Goal: Information Seeking & Learning: Learn about a topic

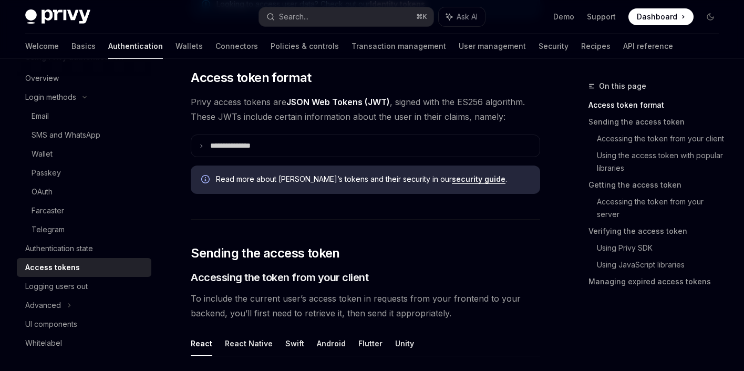
scroll to position [240, 0]
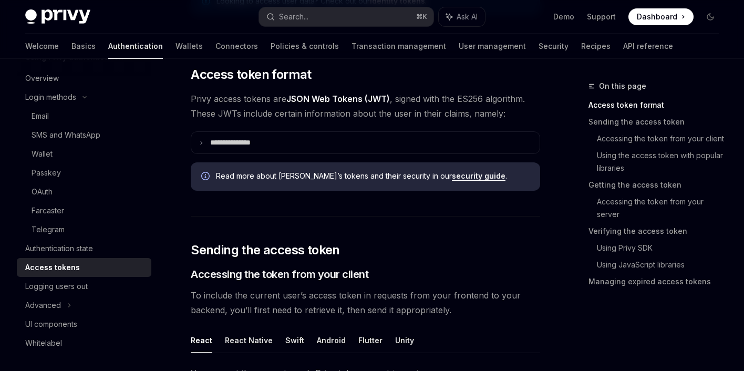
click at [452, 176] on link "security guide" at bounding box center [479, 175] width 54 height 9
type textarea "*"
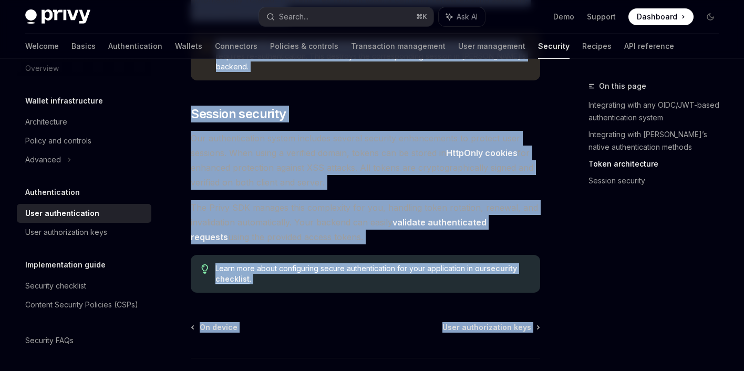
scroll to position [1002, 0]
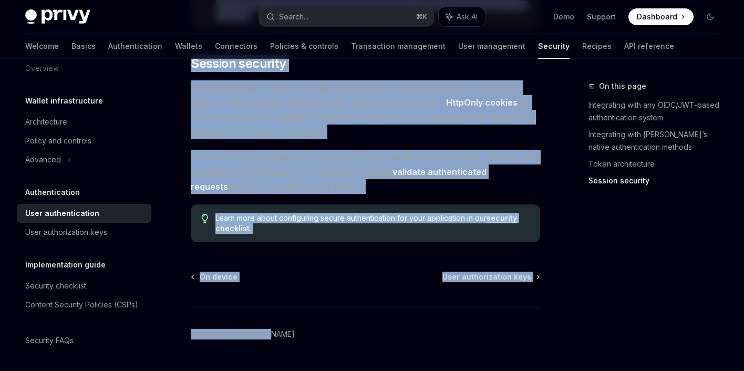
drag, startPoint x: 193, startPoint y: 86, endPoint x: 416, endPoint y: 164, distance: 235.9
copy div "Loremipsumdolo Sita consecteturadi ElitSE Doei te InciDID UtlaBO Etdo ma AliqUA…"
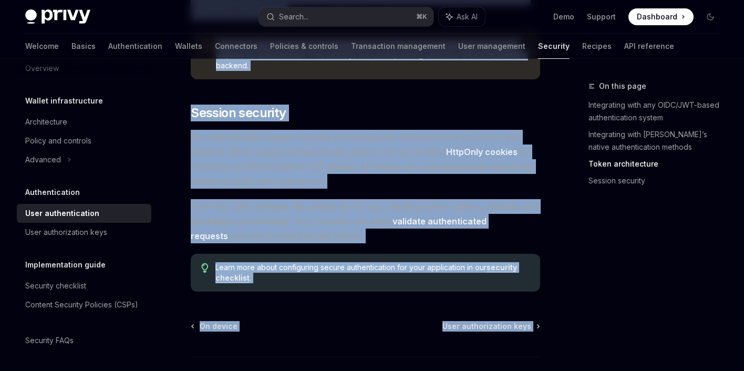
scroll to position [869, 0]
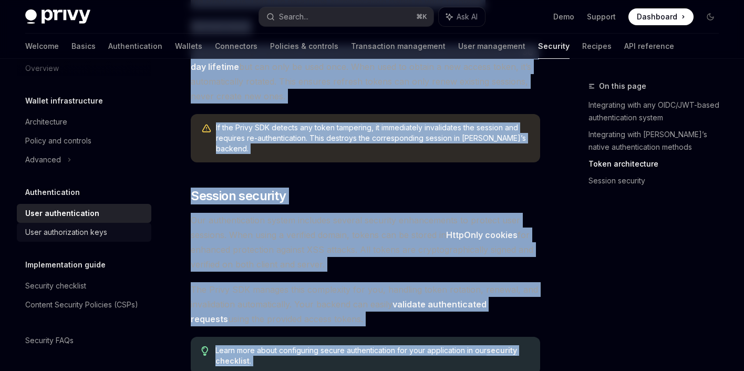
click at [91, 226] on div "User authorization keys" at bounding box center [66, 232] width 82 height 13
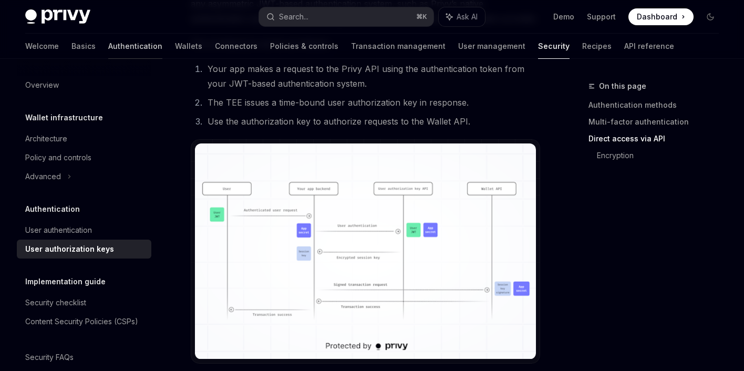
scroll to position [710, 0]
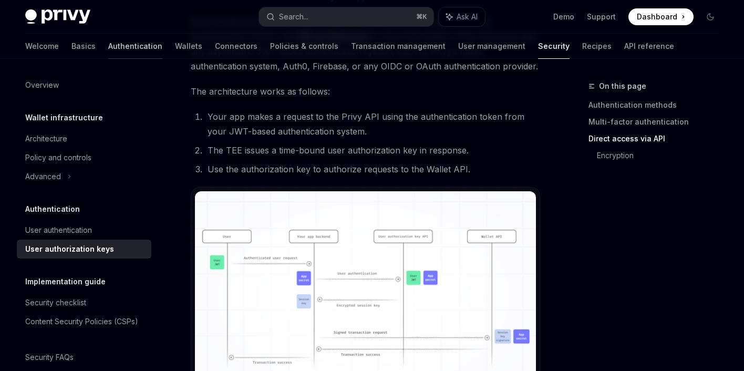
click at [108, 49] on link "Authentication" at bounding box center [135, 46] width 54 height 25
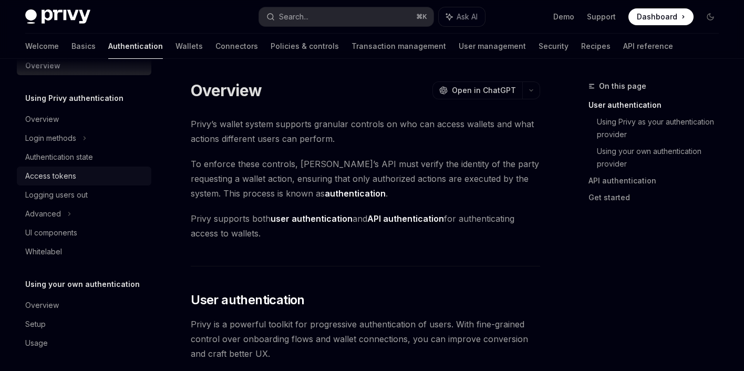
scroll to position [22, 0]
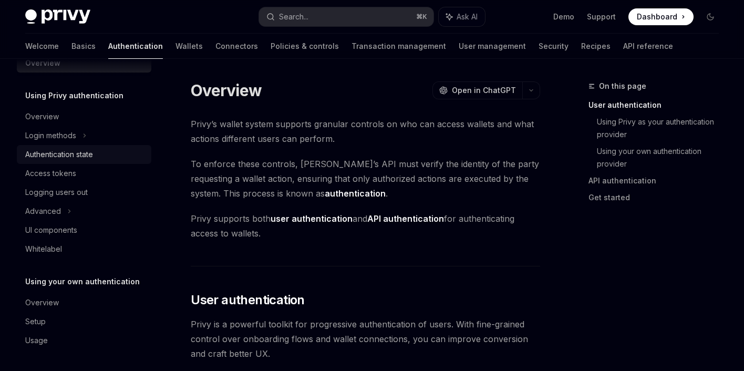
click at [89, 154] on div "Authentication state" at bounding box center [59, 154] width 68 height 13
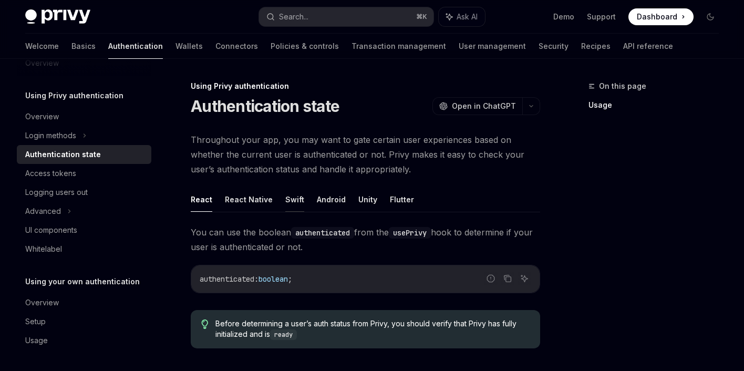
click at [296, 202] on button "Swift" at bounding box center [294, 199] width 19 height 25
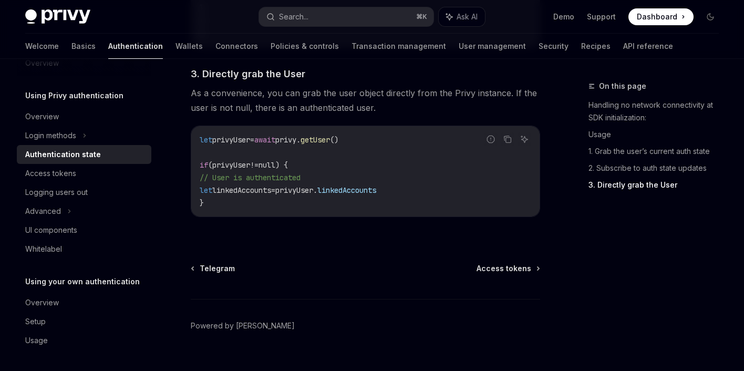
scroll to position [1194, 0]
click at [77, 172] on div "Access tokens" at bounding box center [85, 173] width 120 height 13
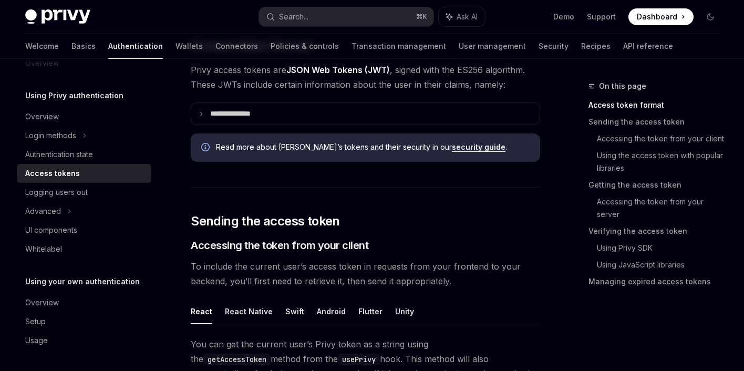
scroll to position [268, 0]
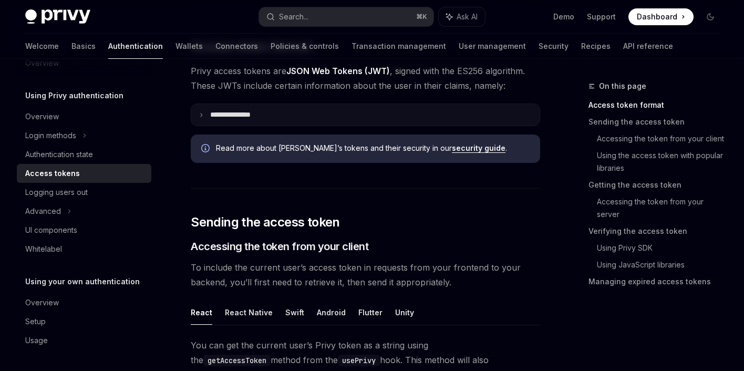
click at [203, 112] on icon at bounding box center [201, 114] width 5 height 5
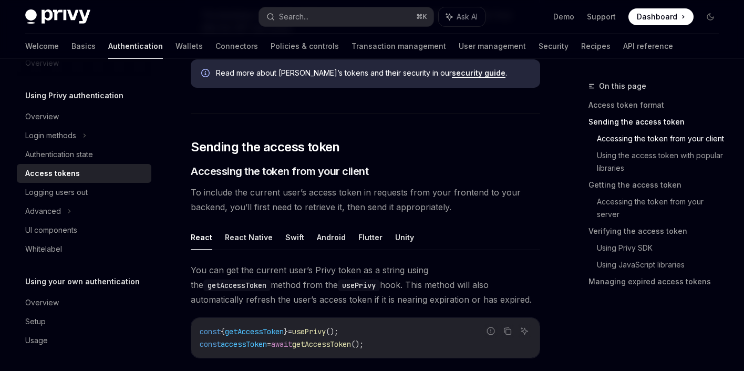
scroll to position [769, 0]
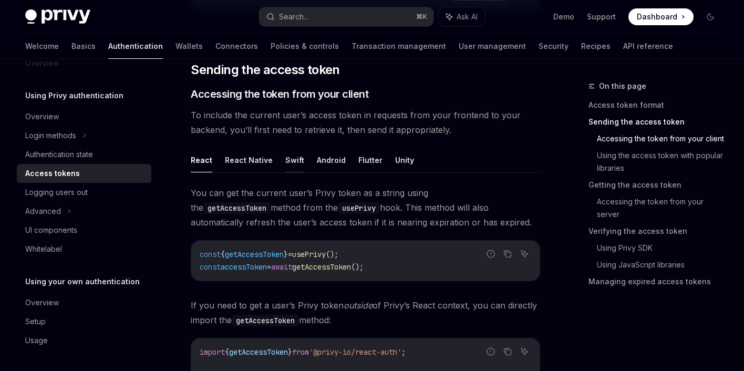
click at [290, 153] on button "Swift" at bounding box center [294, 160] width 19 height 25
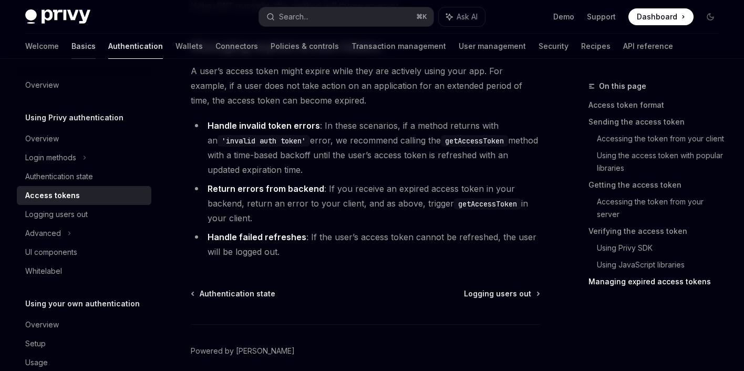
click at [71, 43] on link "Basics" at bounding box center [83, 46] width 24 height 25
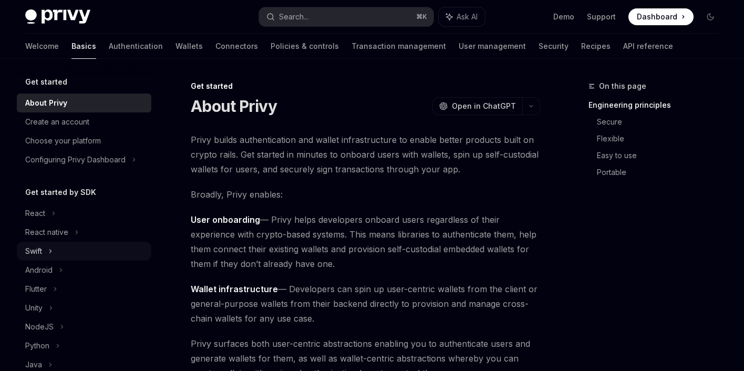
click at [38, 252] on div "Swift" at bounding box center [33, 251] width 17 height 13
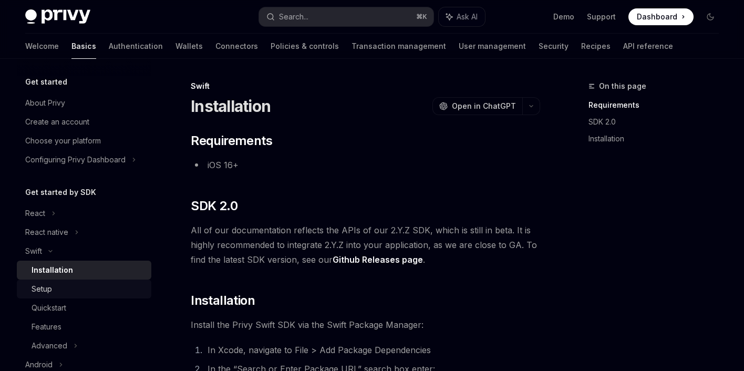
click at [38, 285] on div "Setup" at bounding box center [42, 289] width 20 height 13
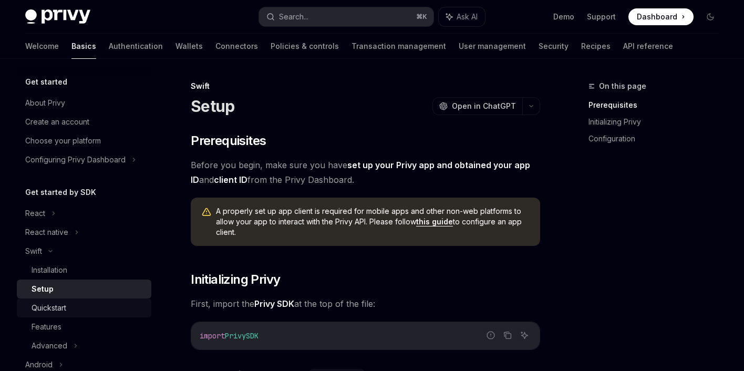
click at [39, 306] on div "Quickstart" at bounding box center [49, 307] width 35 height 13
type textarea "*"
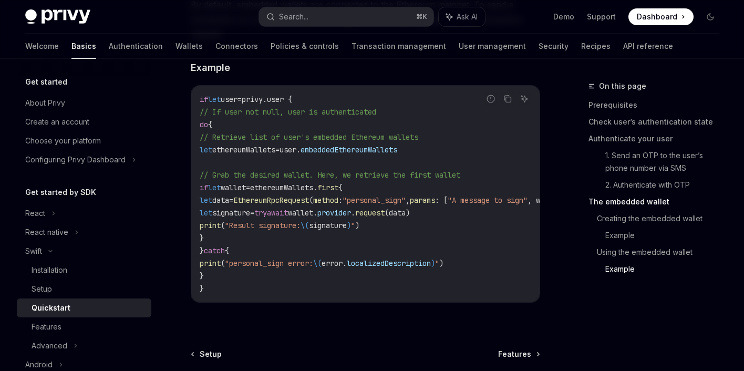
scroll to position [2295, 0]
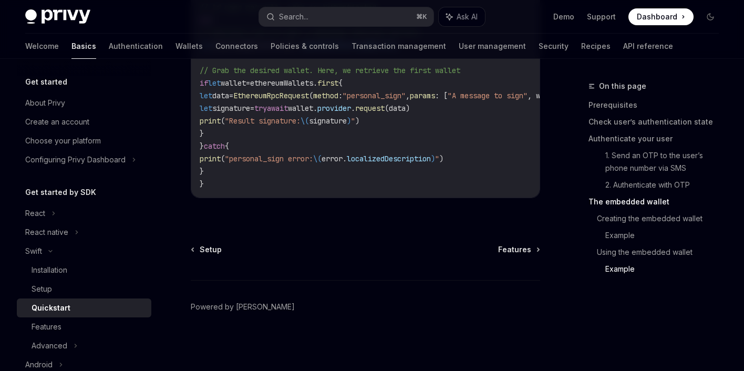
click at [293, 258] on div "Setup Features Powered by Mintlify" at bounding box center [365, 307] width 349 height 127
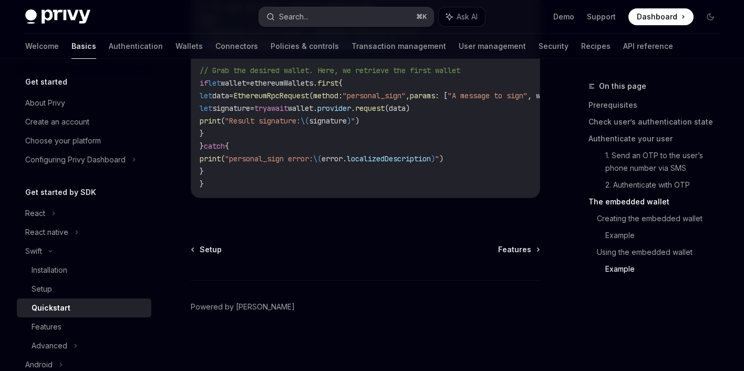
click at [304, 13] on div "Search..." at bounding box center [293, 17] width 29 height 13
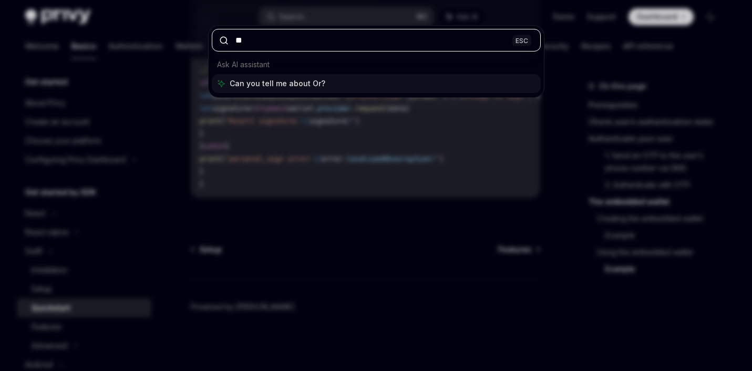
type input "*"
type input "*******"
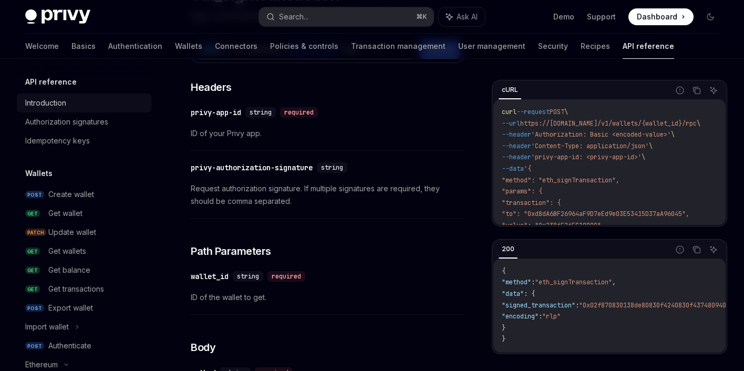
click at [53, 97] on div "Introduction" at bounding box center [45, 103] width 41 height 13
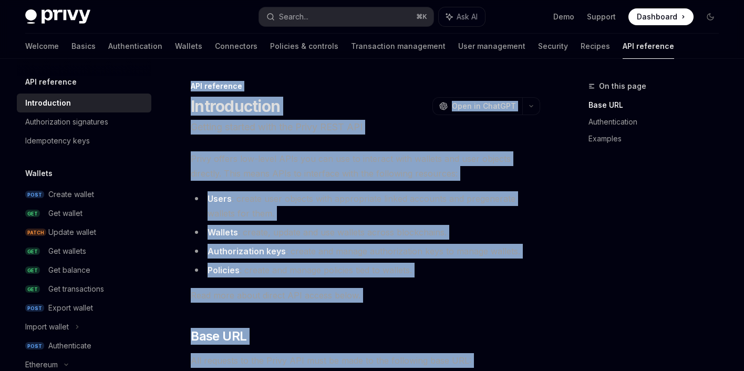
drag, startPoint x: 356, startPoint y: 186, endPoint x: 193, endPoint y: 89, distance: 190.3
copy div "API reference Introduction OpenAI Open in ChatGPT Getting started with the Priv…"
click at [86, 123] on div "Authorization signatures" at bounding box center [66, 122] width 83 height 13
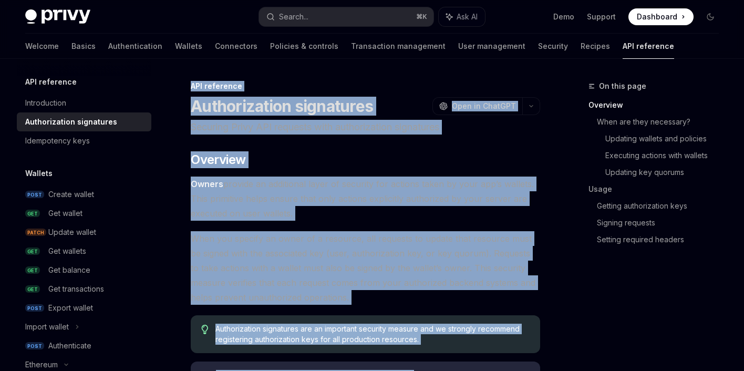
drag, startPoint x: 274, startPoint y: 154, endPoint x: 194, endPoint y: 77, distance: 111.1
copy div "API reference Authorization signatures OpenAI Open in ChatGPT Securing Privy AP…"
click at [108, 42] on link "Authentication" at bounding box center [135, 46] width 54 height 25
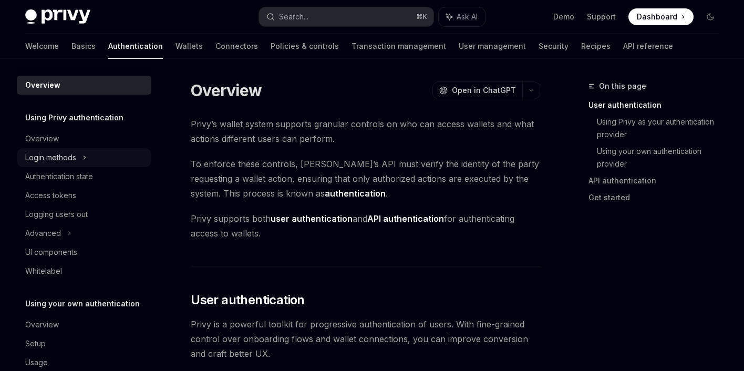
click at [71, 161] on div "Login methods" at bounding box center [50, 157] width 51 height 13
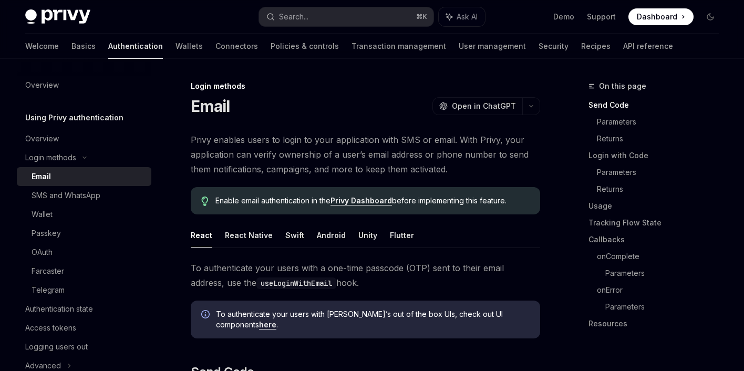
click at [63, 176] on div "Email" at bounding box center [88, 176] width 113 height 13
click at [280, 240] on ul "React React Native Swift Android Unity Flutter" at bounding box center [365, 235] width 349 height 25
click at [285, 232] on button "Swift" at bounding box center [294, 235] width 19 height 25
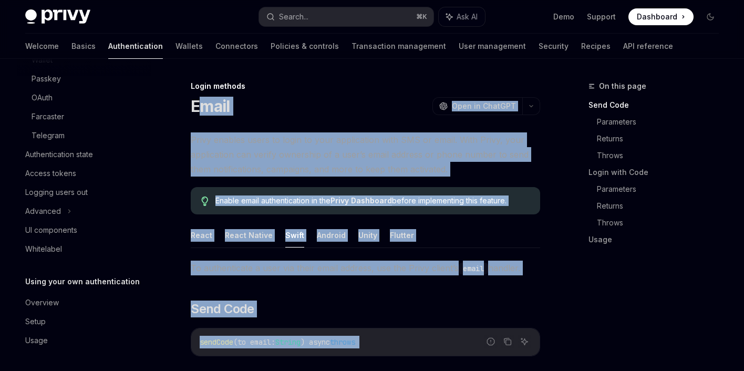
drag, startPoint x: 225, startPoint y: 186, endPoint x: 196, endPoint y: 107, distance: 83.9
copy div "mail OpenAI Open in ChatGPT OpenAI Open in ChatGPT Privy enables users to login…"
click at [606, 124] on link "Parameters" at bounding box center [662, 121] width 130 height 17
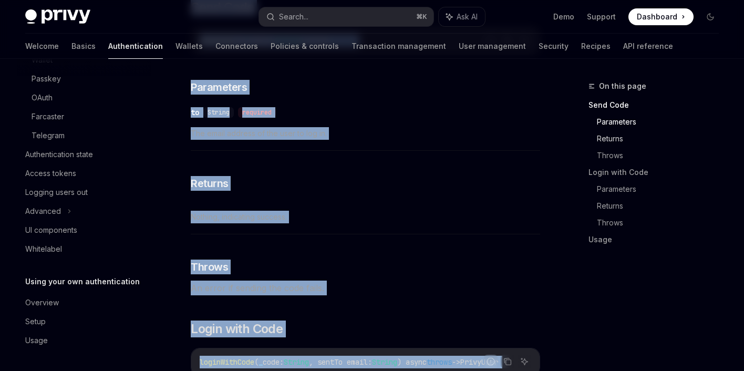
click at [603, 142] on link "Returns" at bounding box center [662, 138] width 130 height 17
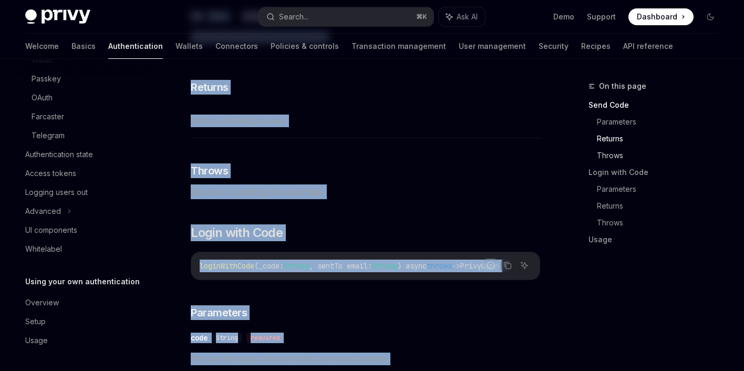
click at [602, 154] on link "Throws" at bounding box center [662, 155] width 130 height 17
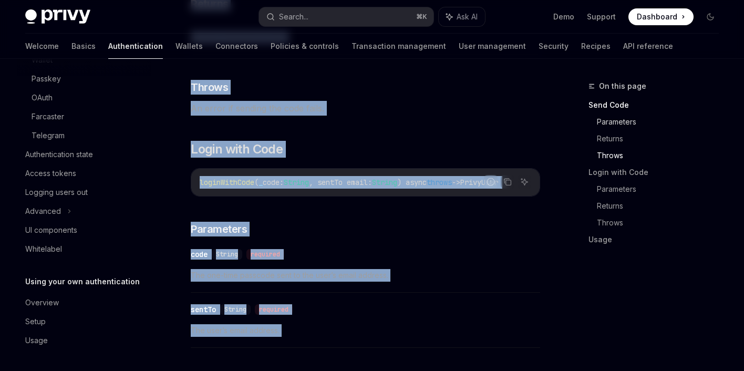
click at [609, 123] on link "Parameters" at bounding box center [662, 121] width 130 height 17
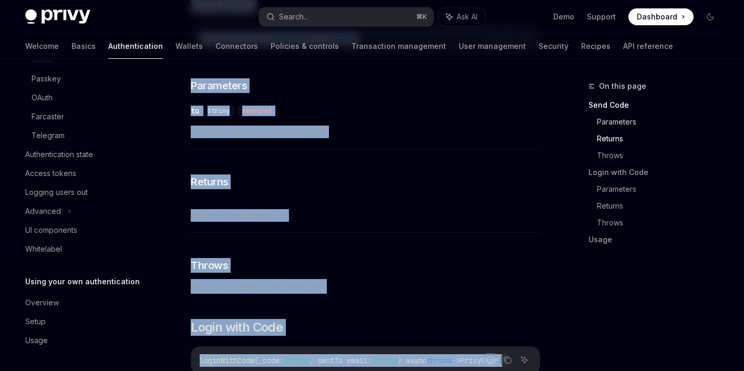
scroll to position [301, 0]
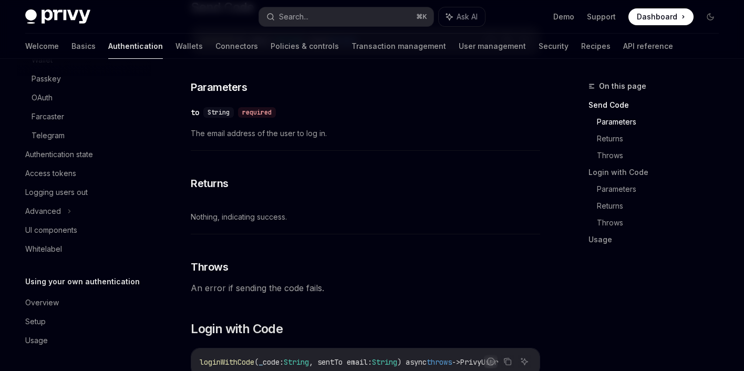
click at [252, 147] on div "​ to String required The email address of the user to log in." at bounding box center [365, 126] width 349 height 50
click at [221, 114] on span "String" at bounding box center [218, 112] width 22 height 8
click at [641, 185] on link "Parameters" at bounding box center [662, 189] width 130 height 17
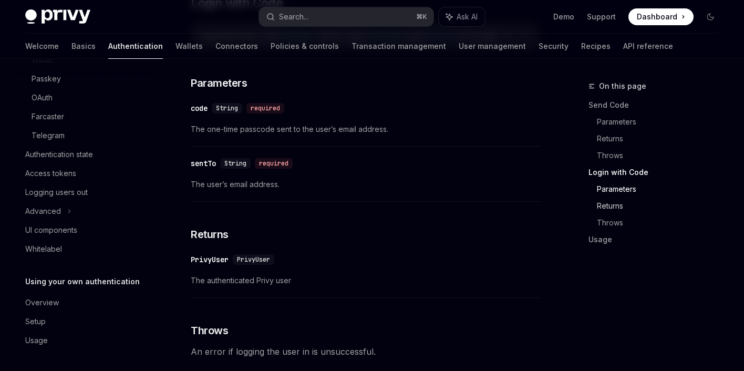
click at [618, 205] on link "Returns" at bounding box center [662, 205] width 130 height 17
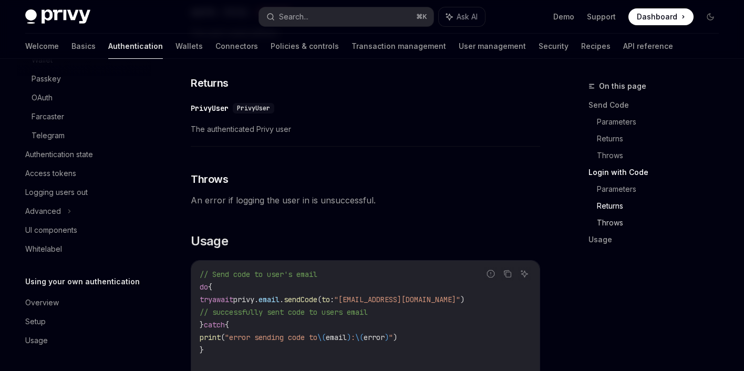
click at [616, 224] on link "Throws" at bounding box center [662, 222] width 130 height 17
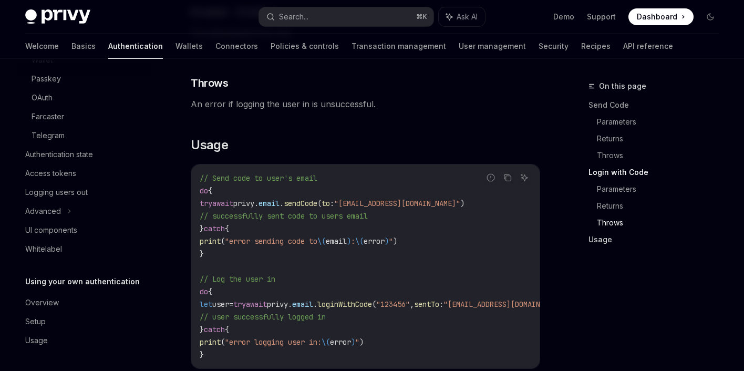
click at [607, 238] on link "Usage" at bounding box center [657, 239] width 139 height 17
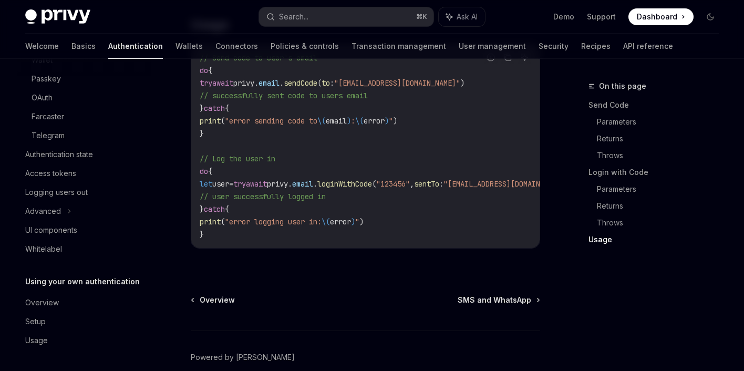
scroll to position [1054, 0]
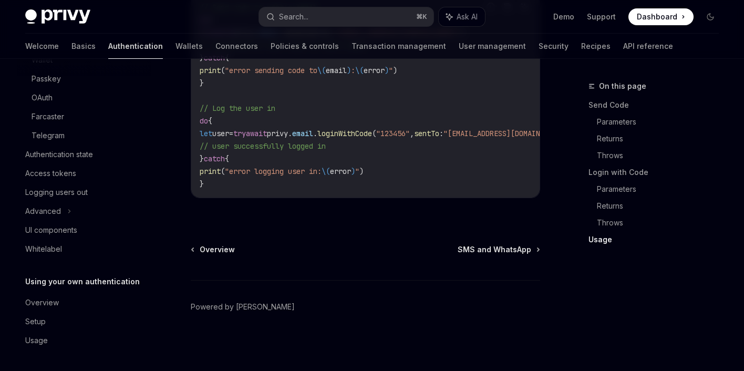
click at [110, 55] on link "Authentication" at bounding box center [135, 46] width 55 height 25
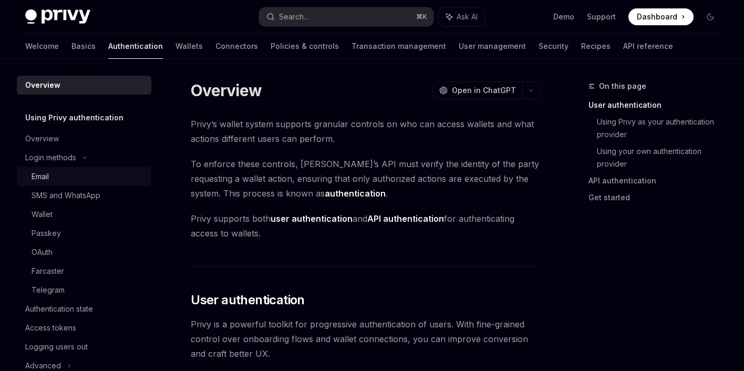
click at [46, 179] on div "Email" at bounding box center [40, 176] width 17 height 13
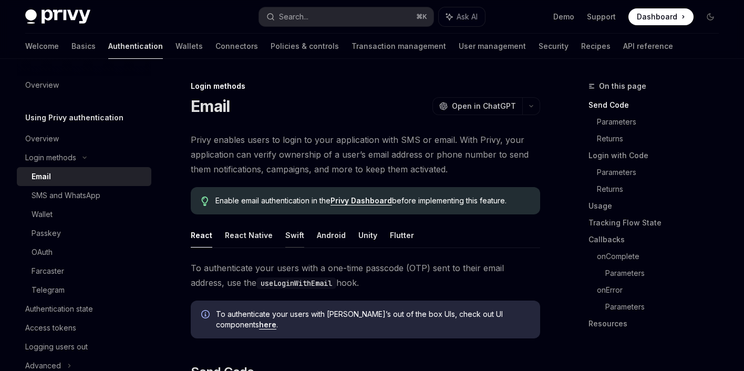
click at [288, 234] on button "Swift" at bounding box center [294, 235] width 19 height 25
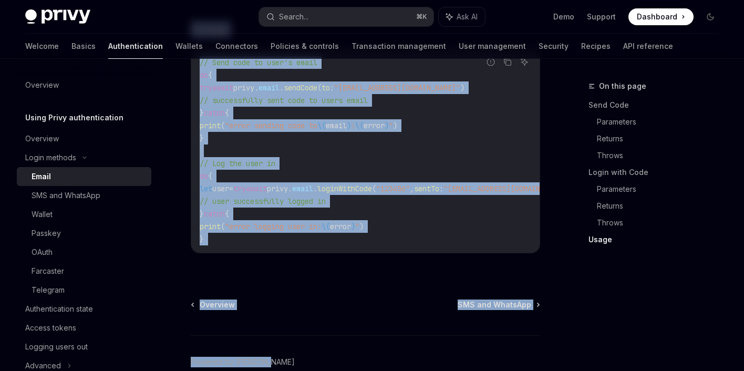
scroll to position [1054, 0]
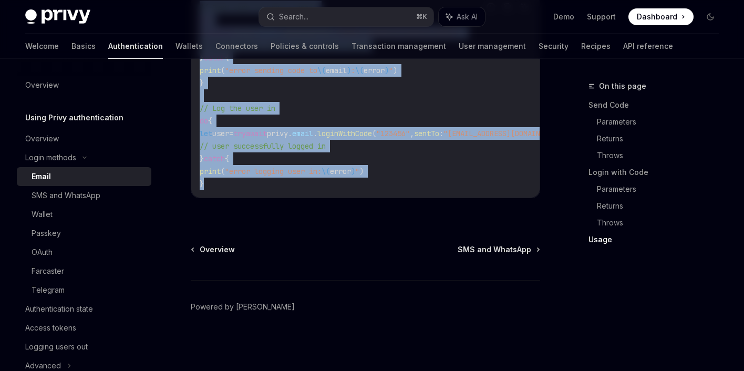
drag, startPoint x: 190, startPoint y: 85, endPoint x: 367, endPoint y: 192, distance: 206.6
copy div "Login methods Email OpenAI Open in ChatGPT OpenAI Open in ChatGPT Privy enables…"
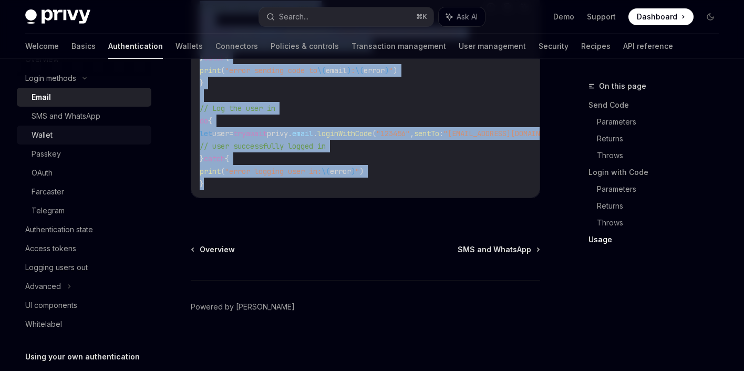
scroll to position [96, 0]
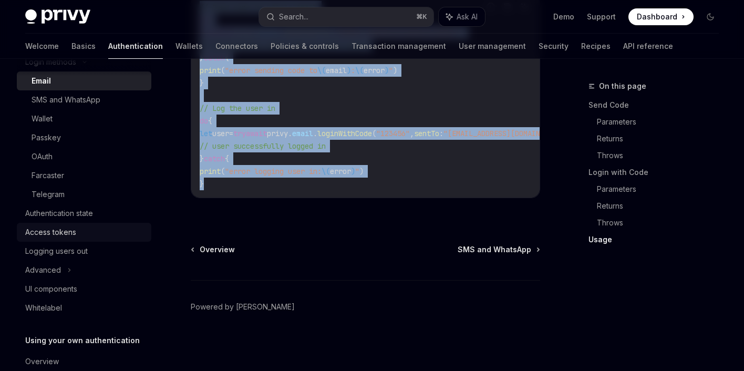
click at [83, 230] on div "Access tokens" at bounding box center [85, 232] width 120 height 13
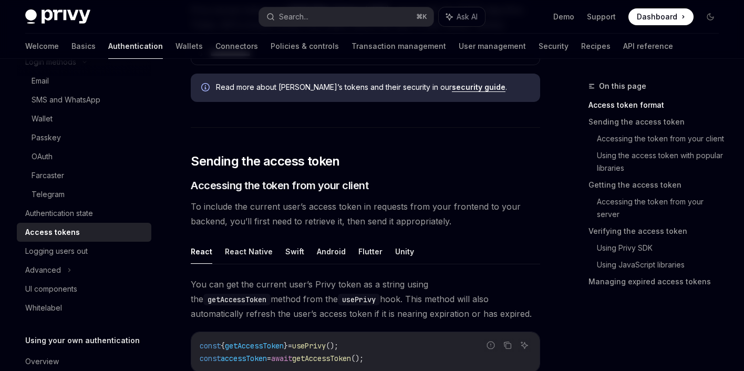
scroll to position [387, 0]
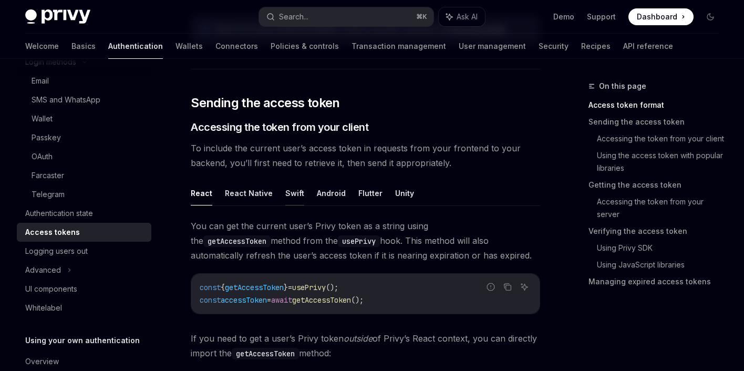
click at [293, 193] on button "Swift" at bounding box center [294, 193] width 19 height 25
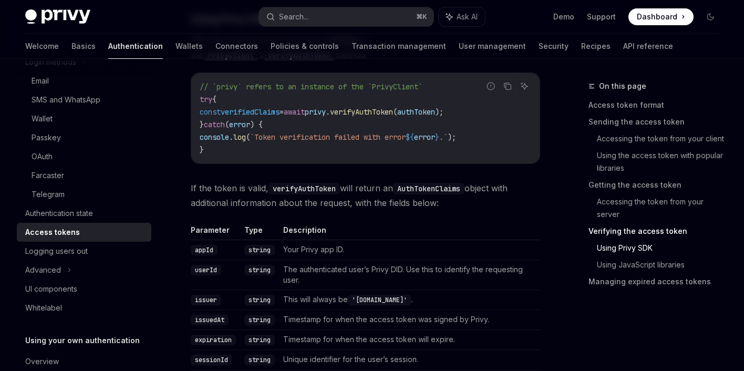
scroll to position [1809, 0]
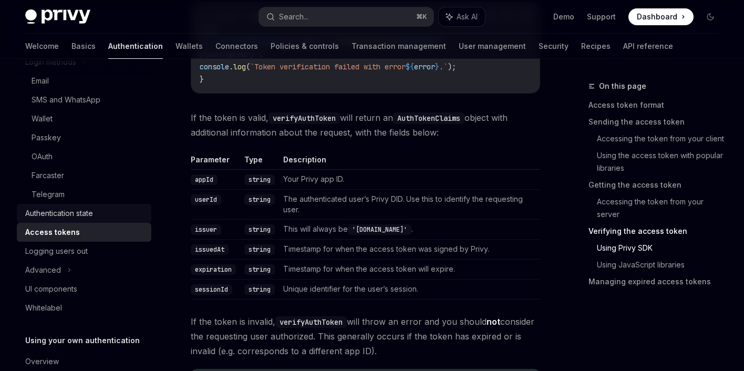
click at [51, 213] on div "Authentication state" at bounding box center [59, 213] width 68 height 13
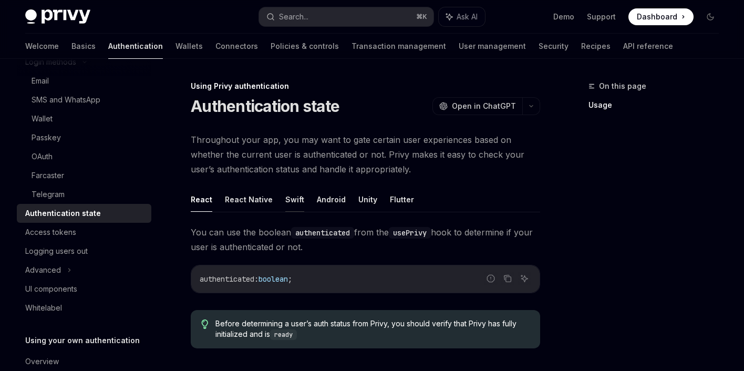
click at [297, 197] on button "Swift" at bounding box center [294, 199] width 19 height 25
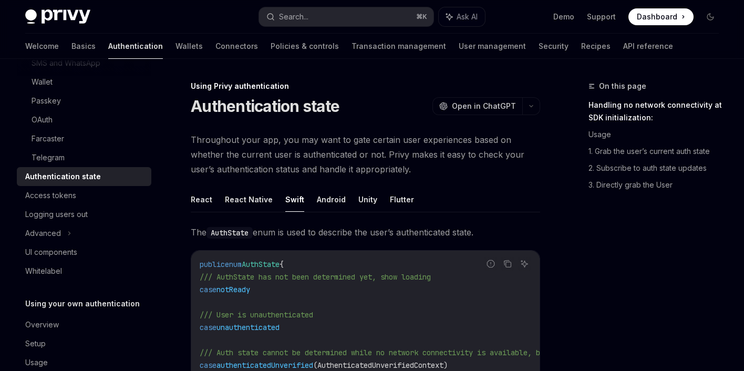
scroll to position [144, 0]
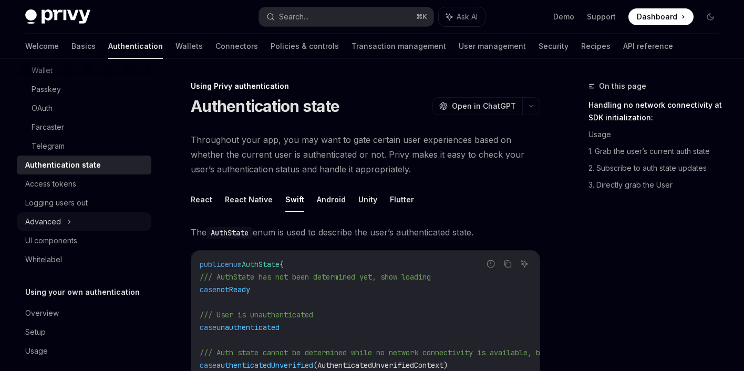
click at [98, 217] on div "Advanced" at bounding box center [84, 221] width 134 height 19
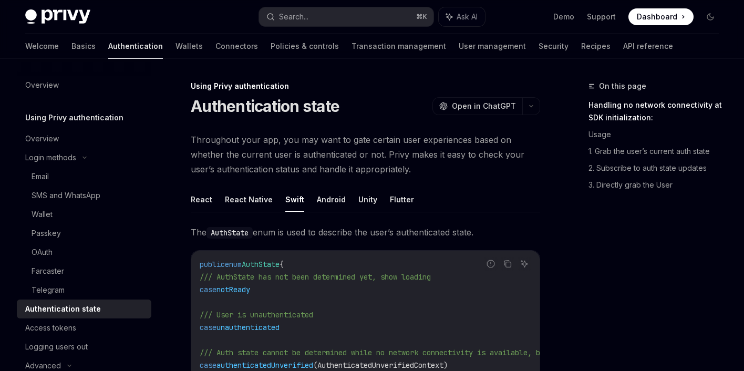
scroll to position [0, 0]
click at [44, 132] on link "Overview" at bounding box center [84, 138] width 134 height 19
type textarea "*"
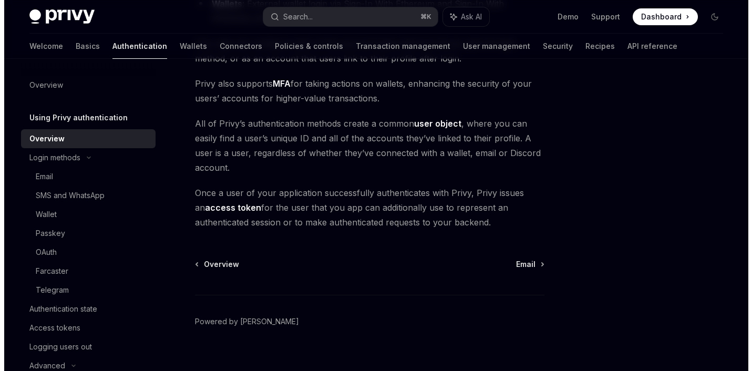
scroll to position [252, 0]
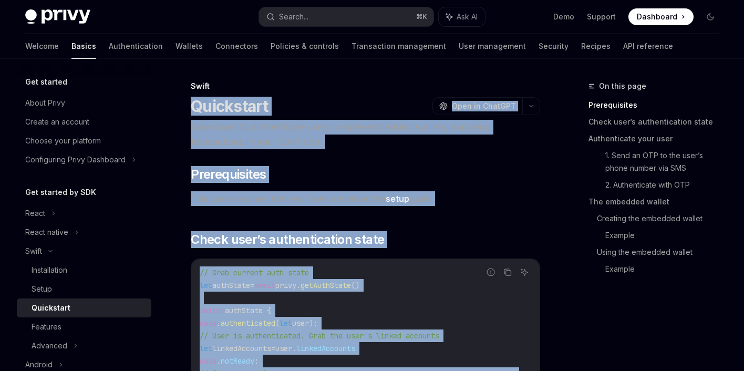
drag, startPoint x: 243, startPoint y: 211, endPoint x: 189, endPoint y: 108, distance: 115.8
copy div "Loremipsum DoloRS Amet co AdipISC Elits doe te incididuntut labor, etdolo magna…"
click at [74, 283] on div "Setup" at bounding box center [88, 289] width 113 height 13
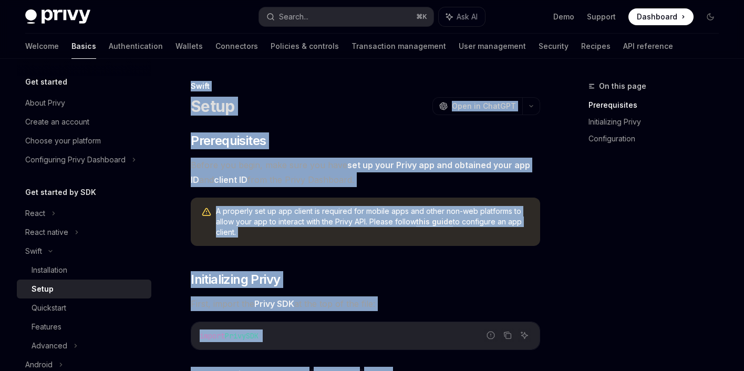
drag, startPoint x: 285, startPoint y: 156, endPoint x: 191, endPoint y: 85, distance: 118.2
copy div "Lorem Ipsum DoloRS Amet co AdipISC ElitSE Doei te InciDID ​ Utlaboreetdol Magna…"
click at [95, 304] on div "Quickstart" at bounding box center [88, 307] width 113 height 13
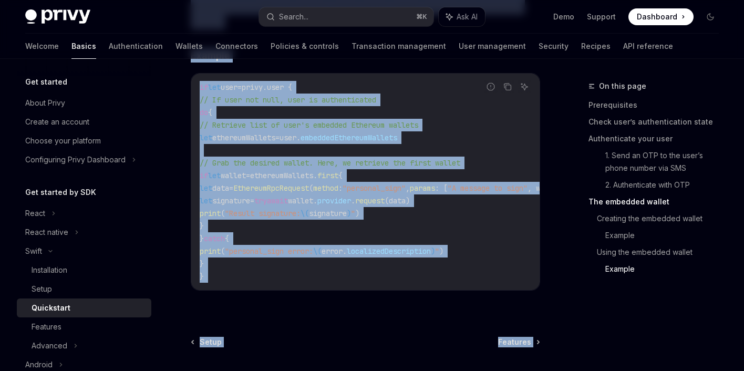
scroll to position [2295, 0]
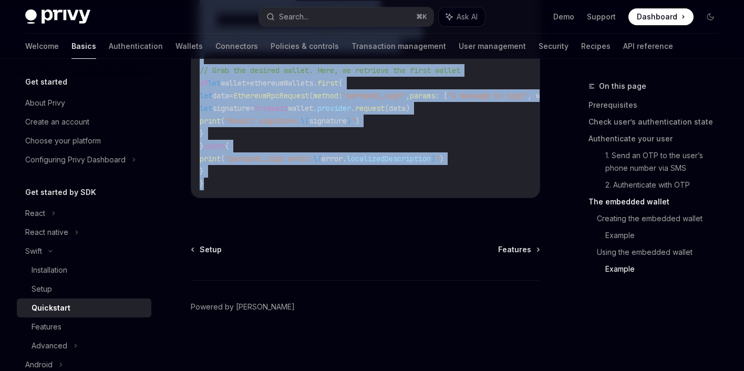
drag, startPoint x: 193, startPoint y: 107, endPoint x: 274, endPoint y: 183, distance: 111.1
copy div "Quickstart OpenAI Open in ChatGPT Learn how to authenticate users, create embed…"
click at [47, 328] on div "Features" at bounding box center [47, 326] width 30 height 13
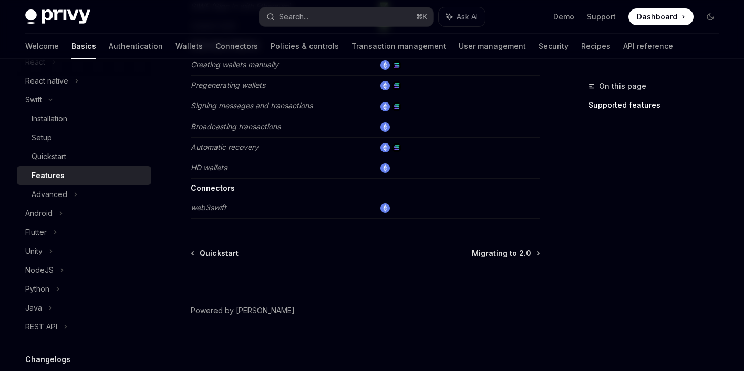
scroll to position [261, 0]
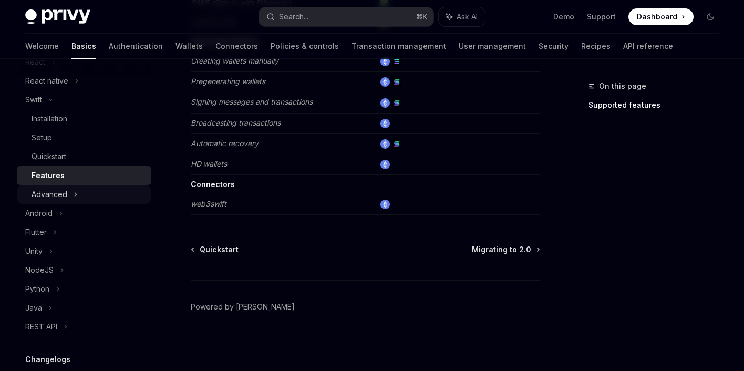
click at [44, 200] on div "Advanced" at bounding box center [50, 194] width 36 height 13
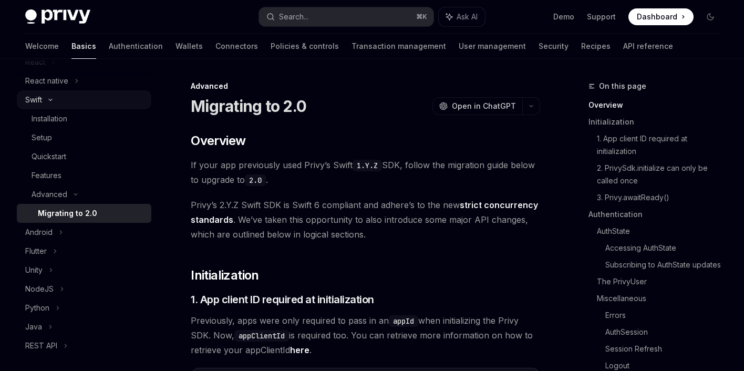
click at [57, 107] on div "Swift" at bounding box center [84, 99] width 134 height 19
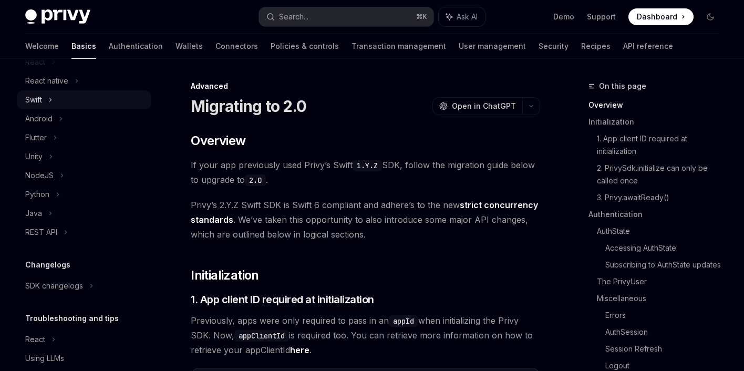
click at [33, 101] on div "Swift" at bounding box center [33, 99] width 17 height 13
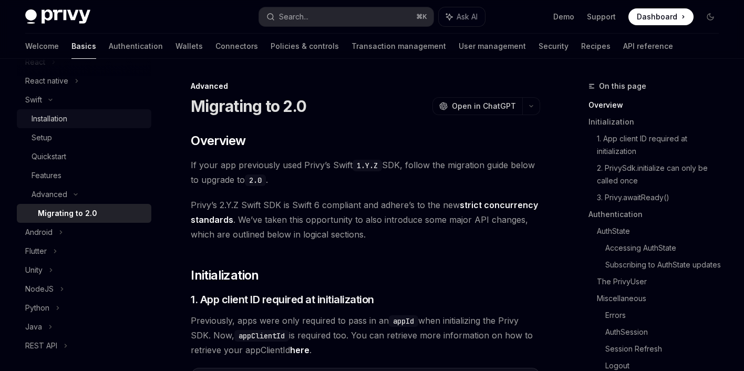
click at [34, 114] on div "Installation" at bounding box center [50, 118] width 36 height 13
type textarea "*"
